Goal: Navigation & Orientation: Find specific page/section

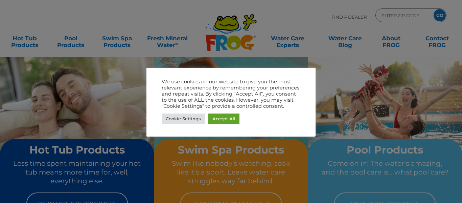
click at [0, 0] on img at bounding box center [0, 0] width 0 height 0
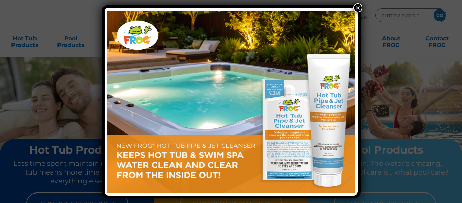
click at [306, 49] on img at bounding box center [231, 101] width 248 height 182
click at [360, 7] on button "×" at bounding box center [357, 7] width 9 height 9
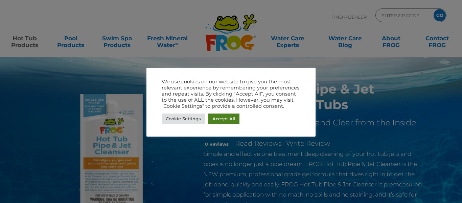
click at [215, 117] on link "Accept All" at bounding box center [223, 118] width 31 height 10
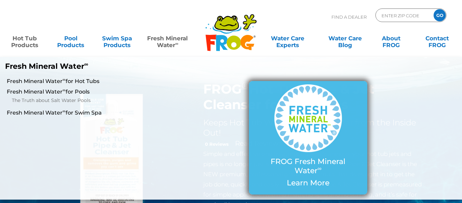
click at [314, 112] on img at bounding box center [308, 118] width 68 height 68
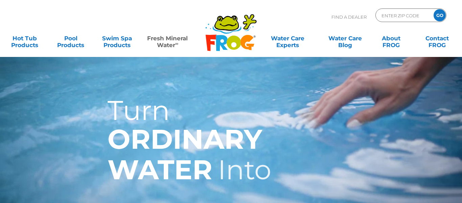
click at [129, 166] on strong "ORDINARY WATER" at bounding box center [185, 153] width 155 height 63
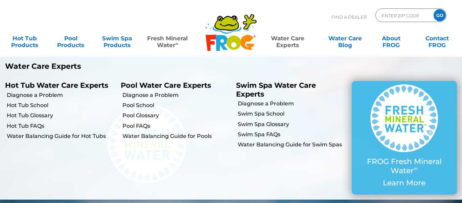
click at [280, 37] on link "Water Care Experts" at bounding box center [287, 38] width 58 height 14
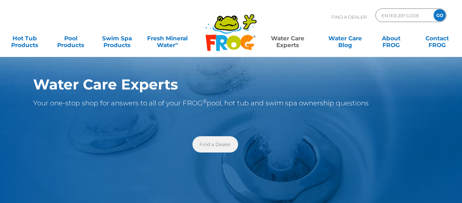
click at [207, 146] on link "Find a Dealer" at bounding box center [215, 144] width 46 height 16
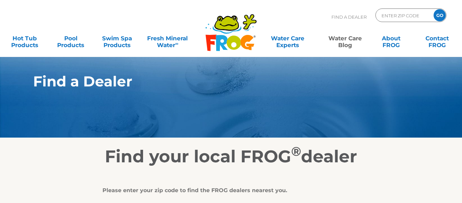
click at [347, 37] on link "Water Care Blog" at bounding box center [345, 38] width 36 height 14
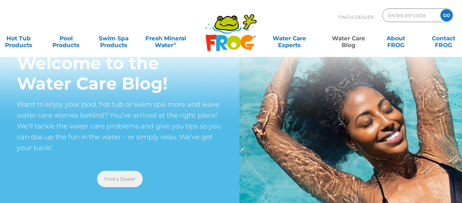
click at [117, 178] on link "Find a Dealer" at bounding box center [120, 178] width 46 height 16
